Goal: Answer question/provide support

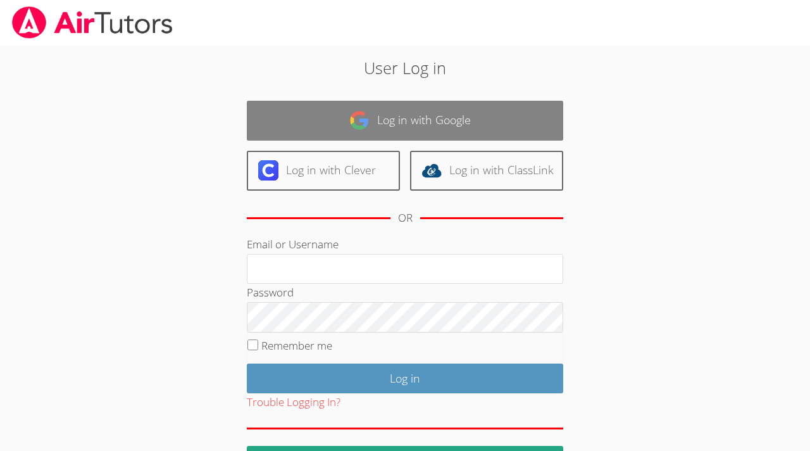
click at [475, 130] on link "Log in with Google" at bounding box center [405, 121] width 316 height 40
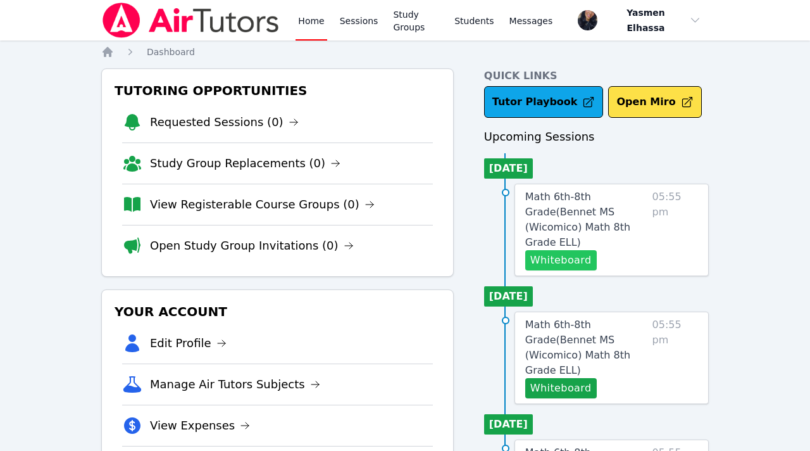
click at [548, 250] on button "Whiteboard" at bounding box center [561, 260] width 72 height 20
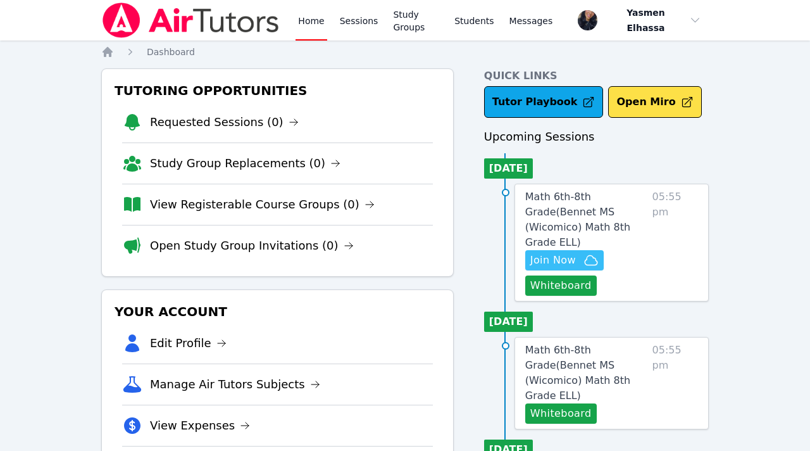
click at [543, 253] on span "Join Now" at bounding box center [553, 260] width 46 height 15
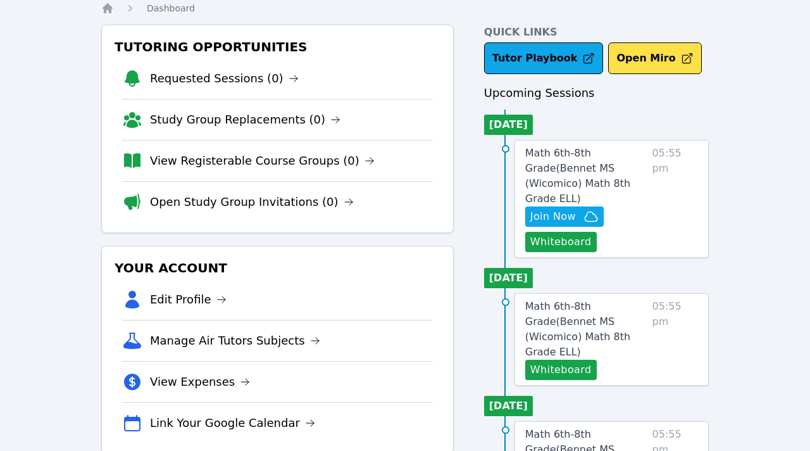
scroll to position [47, 0]
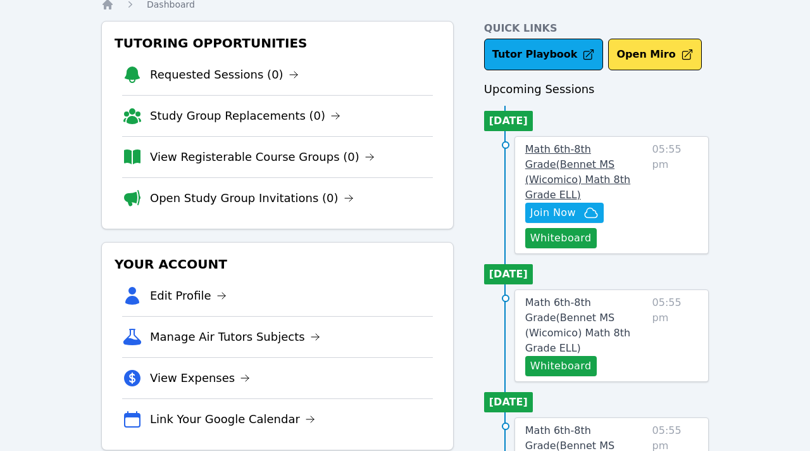
click at [576, 154] on span "Math 6th-8th Grade ( Bennet MS (Wicomico) Math 8th Grade ELL )" at bounding box center [577, 172] width 105 height 58
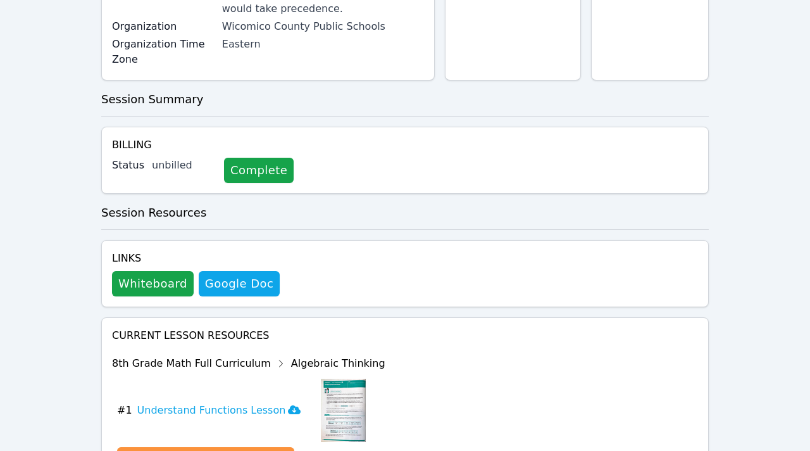
scroll to position [425, 0]
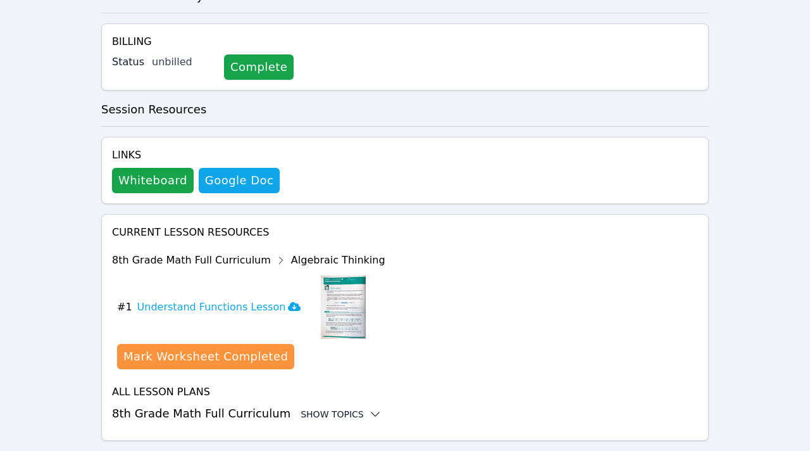
click at [318, 408] on div "Show Topics" at bounding box center [341, 414] width 81 height 13
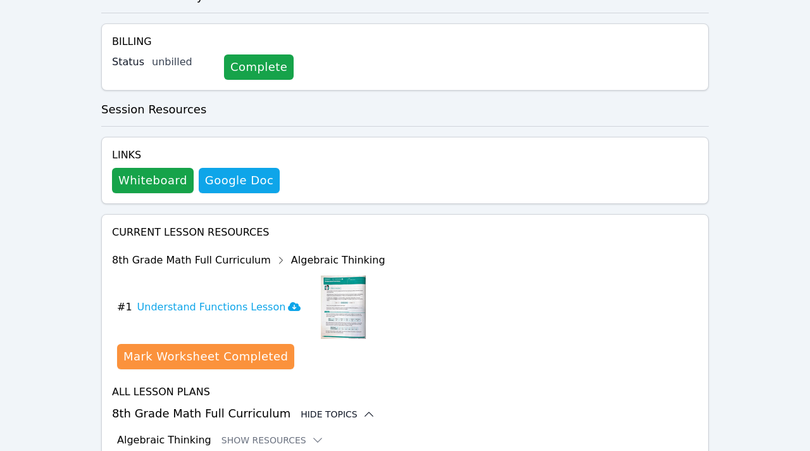
scroll to position [529, 0]
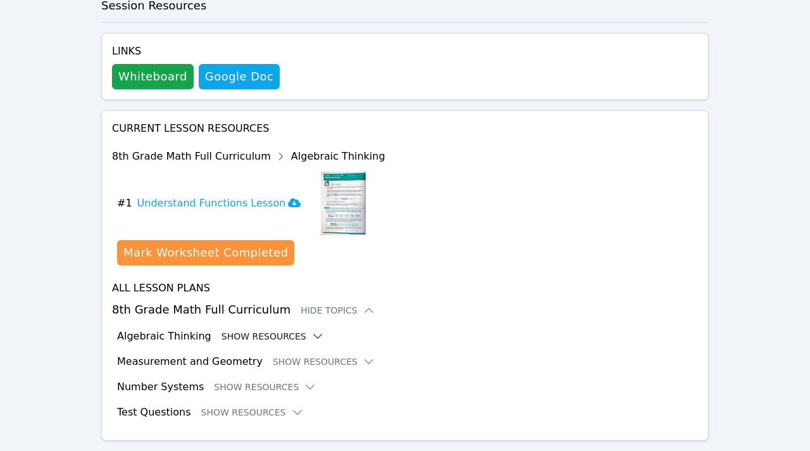
click at [285, 330] on button "Show Resources" at bounding box center [273, 336] width 103 height 13
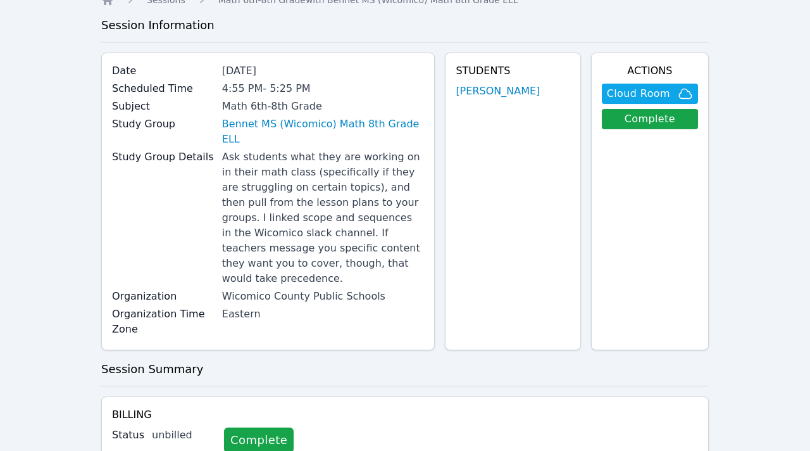
scroll to position [0, 0]
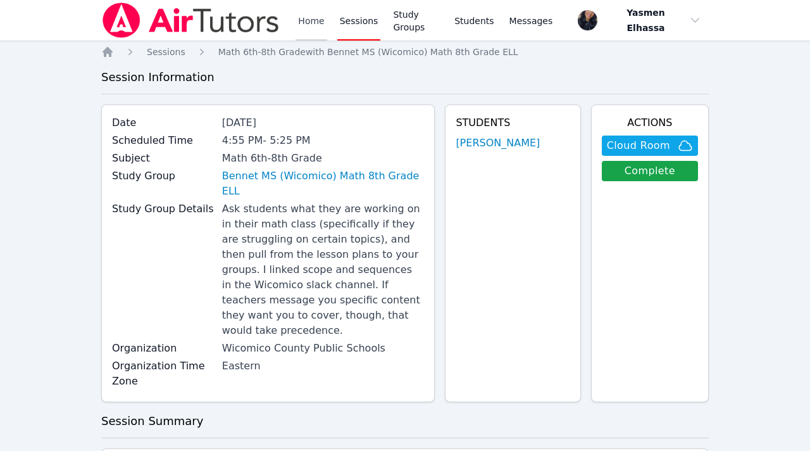
click at [315, 25] on link "Home" at bounding box center [311, 20] width 31 height 41
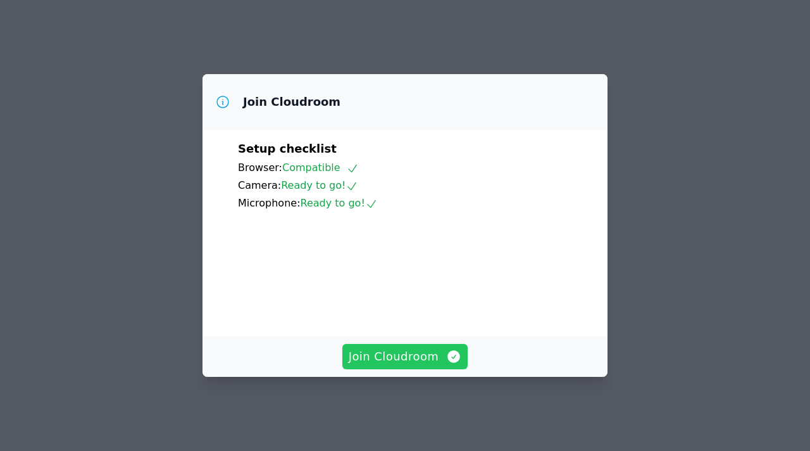
click at [398, 363] on span "Join Cloudroom" at bounding box center [405, 357] width 113 height 18
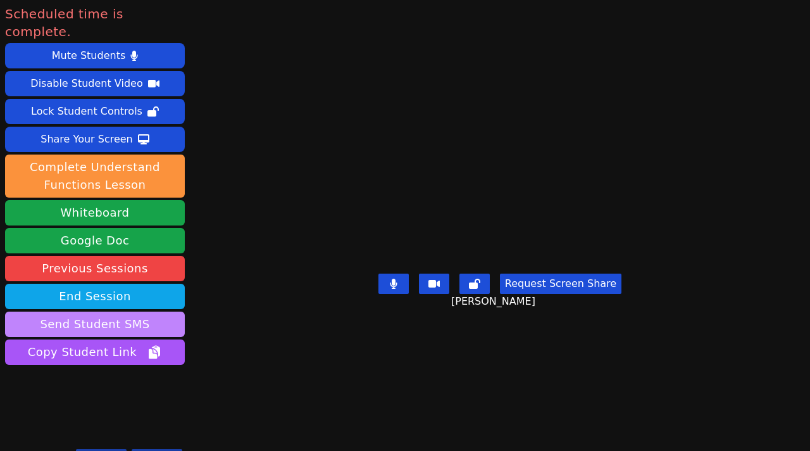
click at [104, 311] on button "Send Student SMS" at bounding box center [95, 323] width 180 height 25
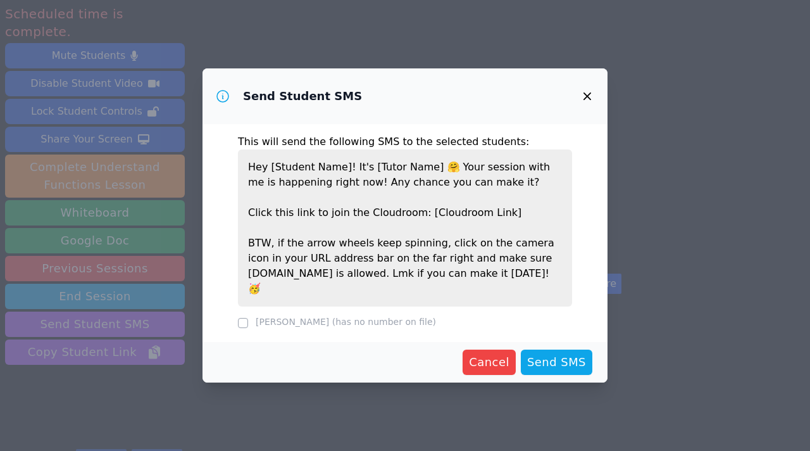
click at [110, 285] on div "Send Student SMS This will send the following SMS to the selected students: Hey…" at bounding box center [405, 225] width 810 height 451
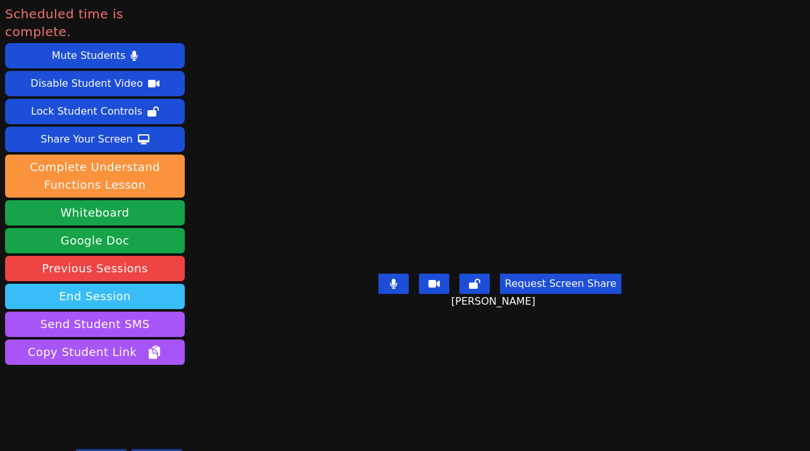
click at [127, 284] on button "End Session" at bounding box center [95, 296] width 180 height 25
